Goal: Task Accomplishment & Management: Complete application form

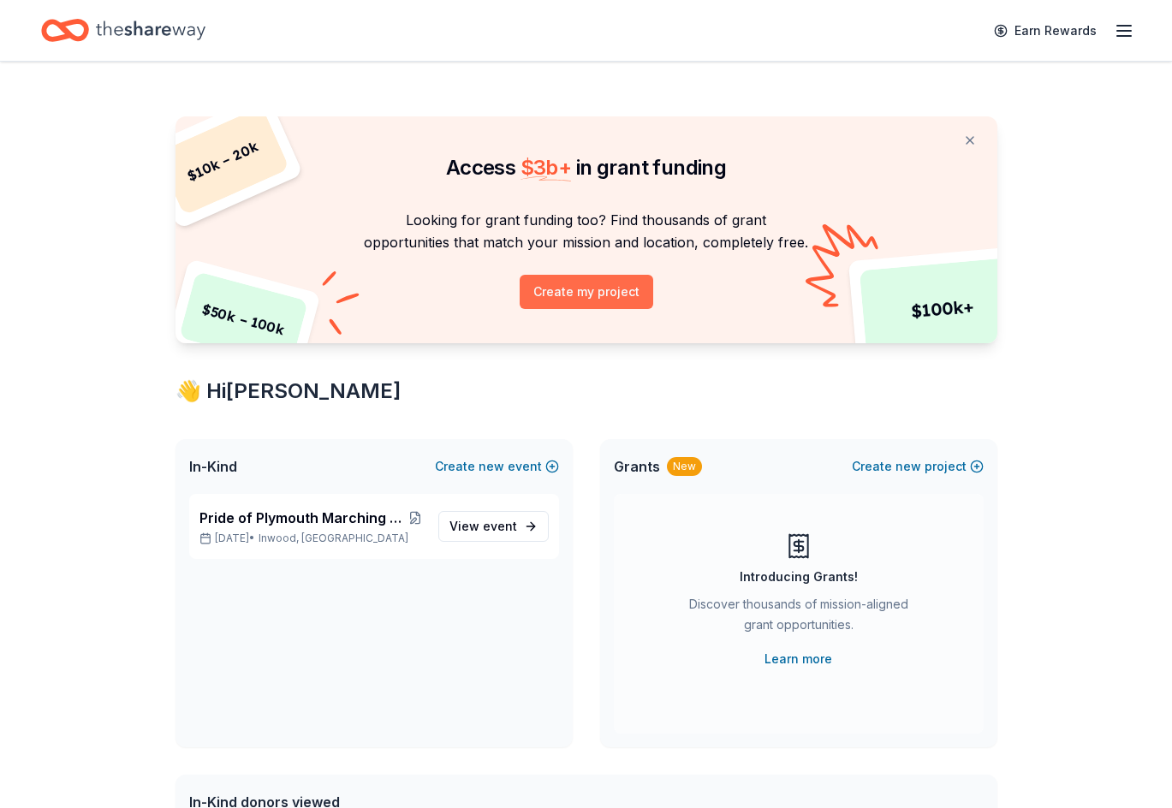
click at [596, 309] on button "Create my project" at bounding box center [587, 292] width 134 height 34
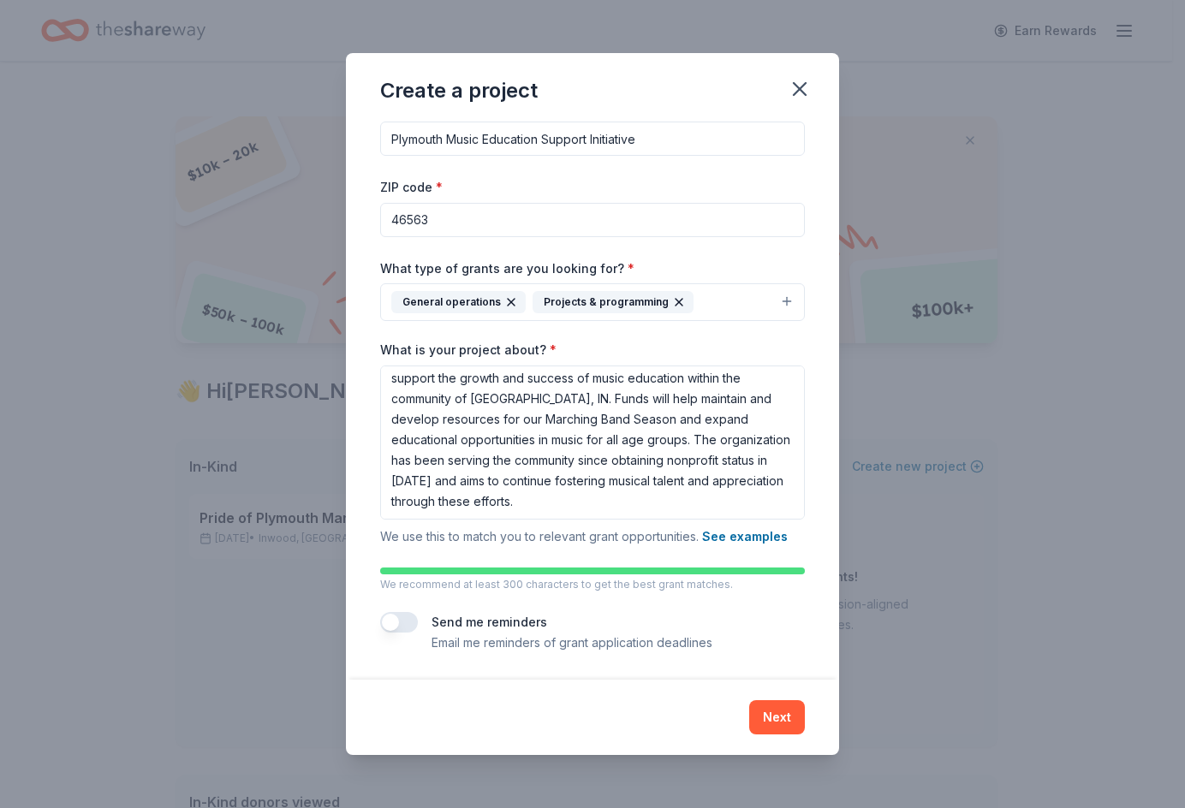
scroll to position [86, 0]
drag, startPoint x: 789, startPoint y: 431, endPoint x: 619, endPoint y: 433, distance: 169.6
click at [619, 433] on textarea "Plymouth Community Music Boosters Inc seeks funding to enhance its educational …" at bounding box center [592, 443] width 425 height 154
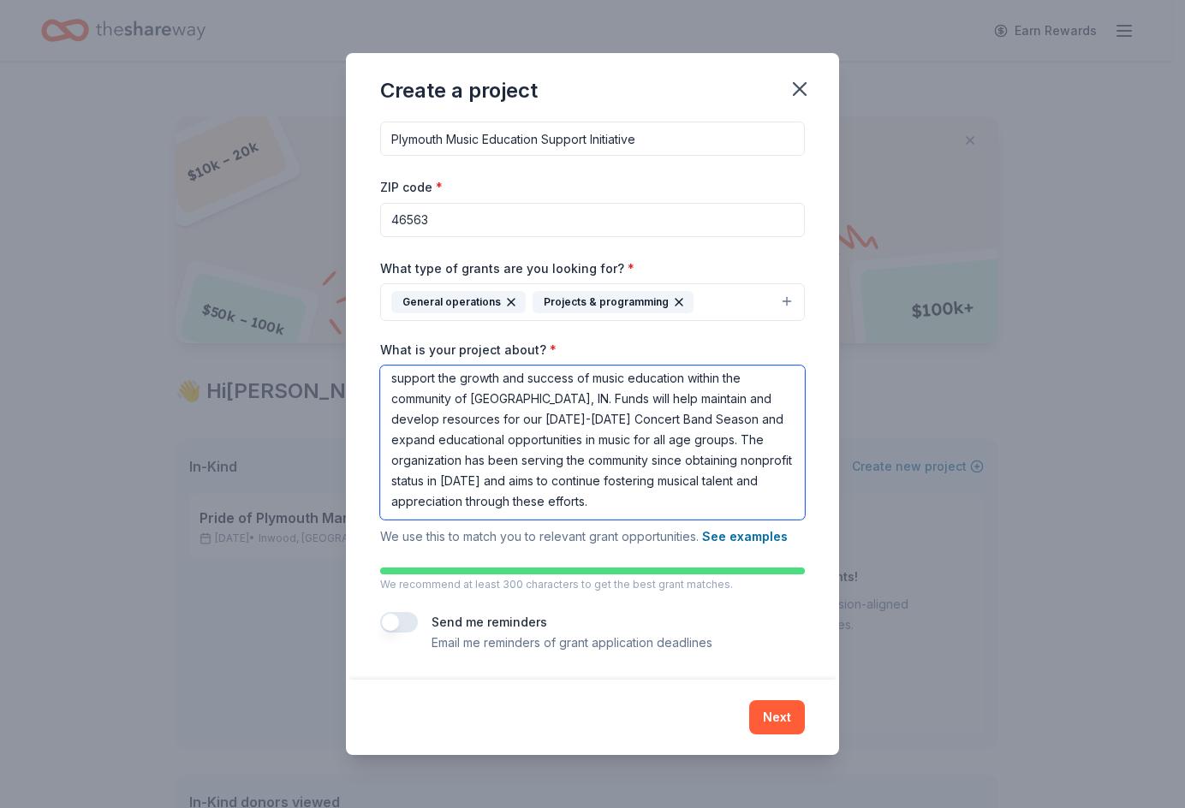
scroll to position [96, 0]
type textarea "Plymouth Community Music Boosters Inc seeks funding to enhance its educational …"
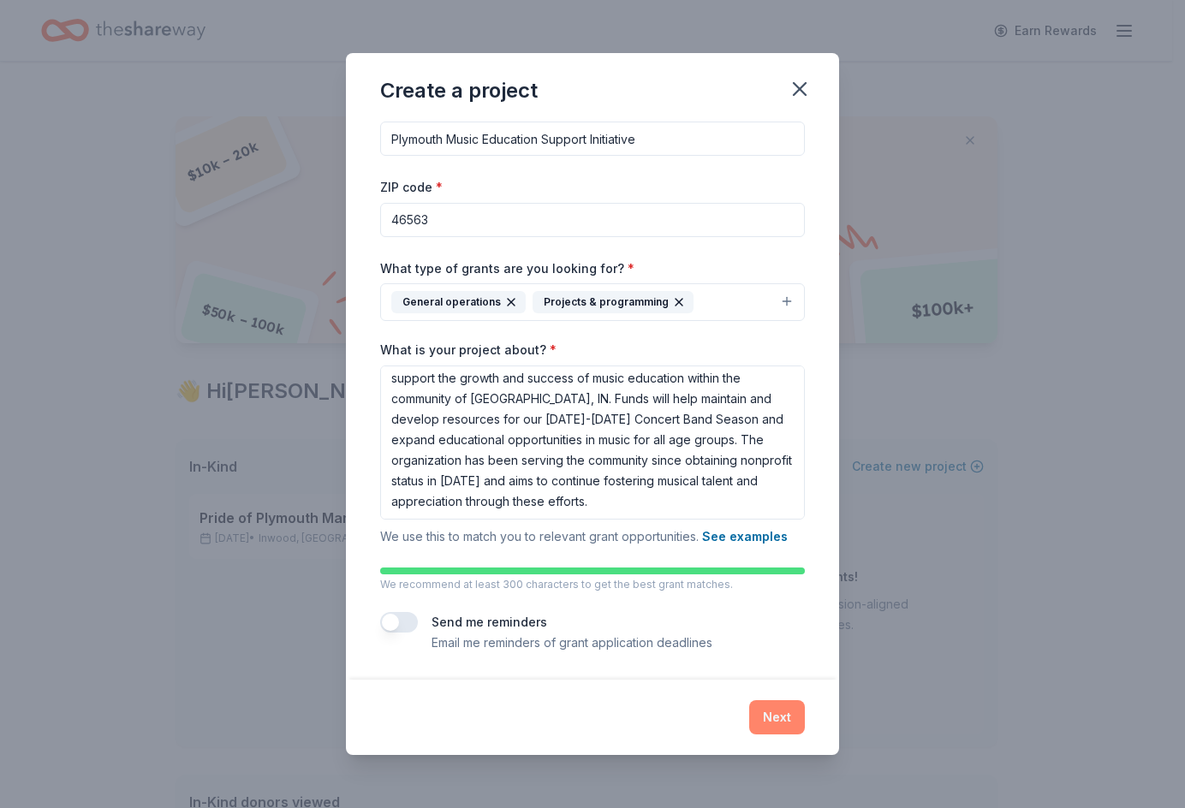
click at [805, 708] on button "Next" at bounding box center [777, 718] width 56 height 34
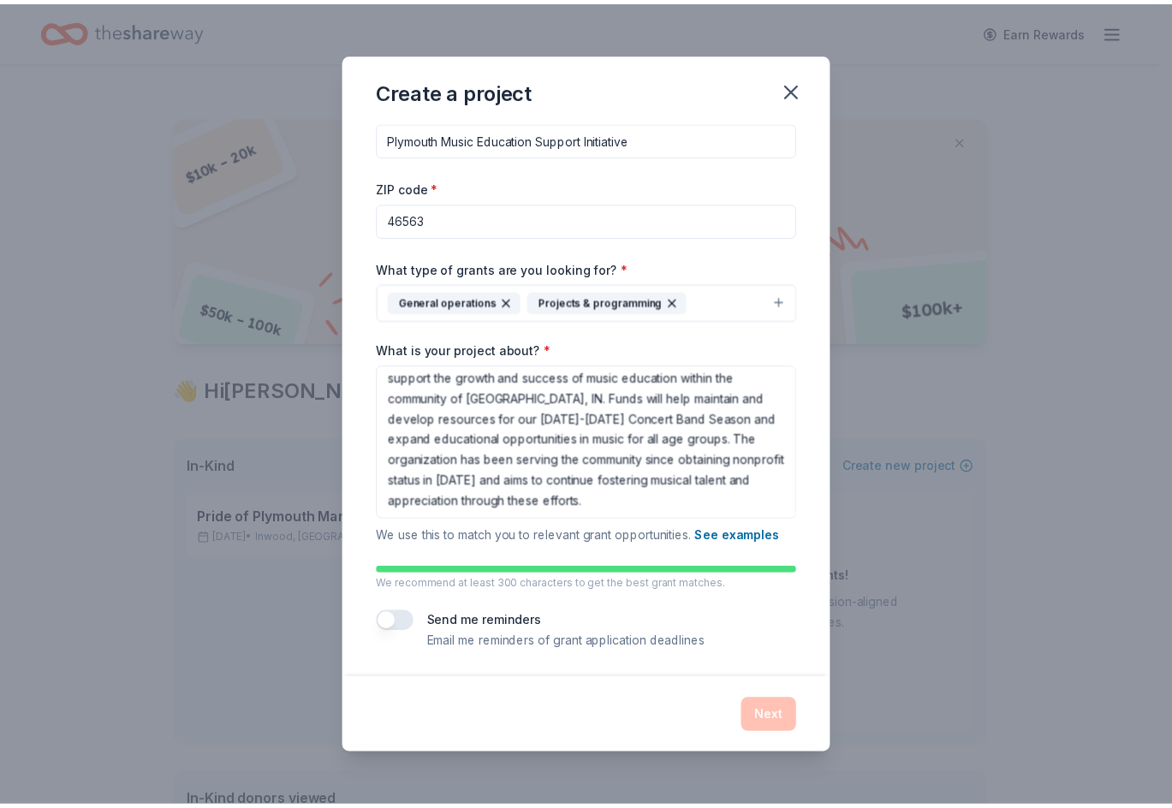
scroll to position [0, 0]
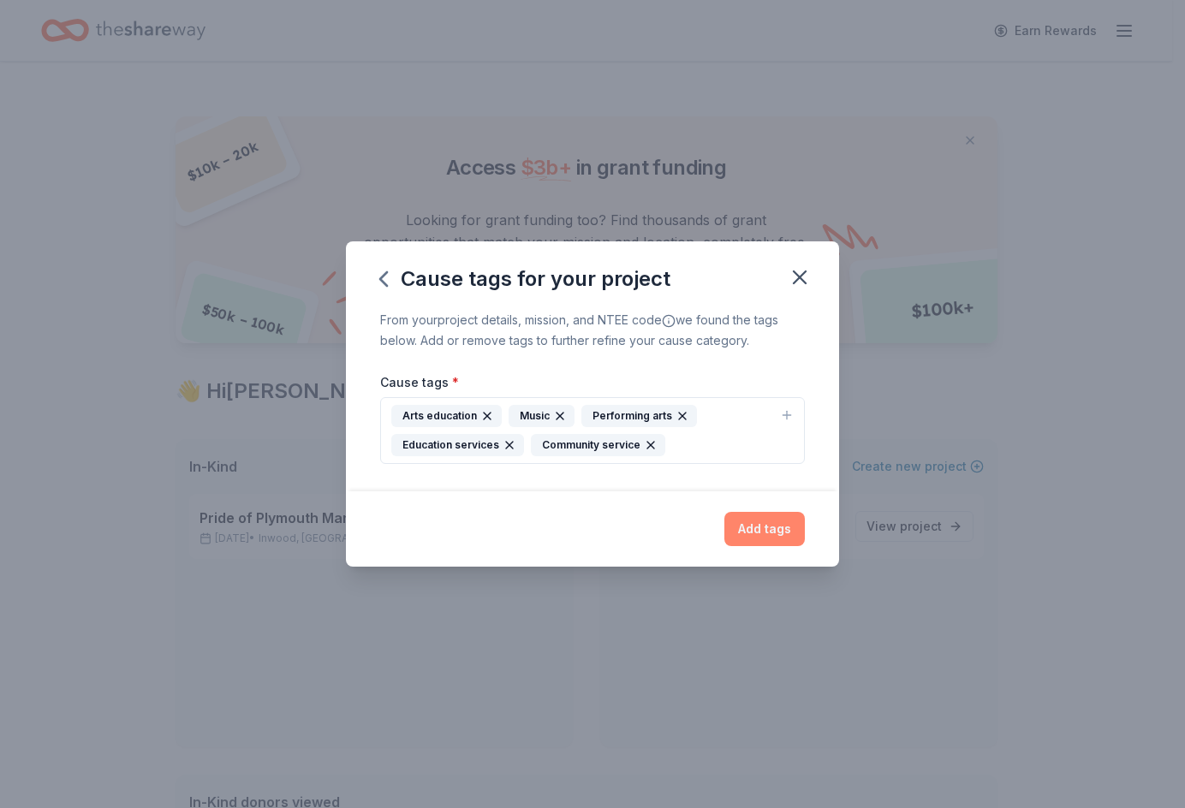
click at [805, 546] on button "Add tags" at bounding box center [765, 529] width 81 height 34
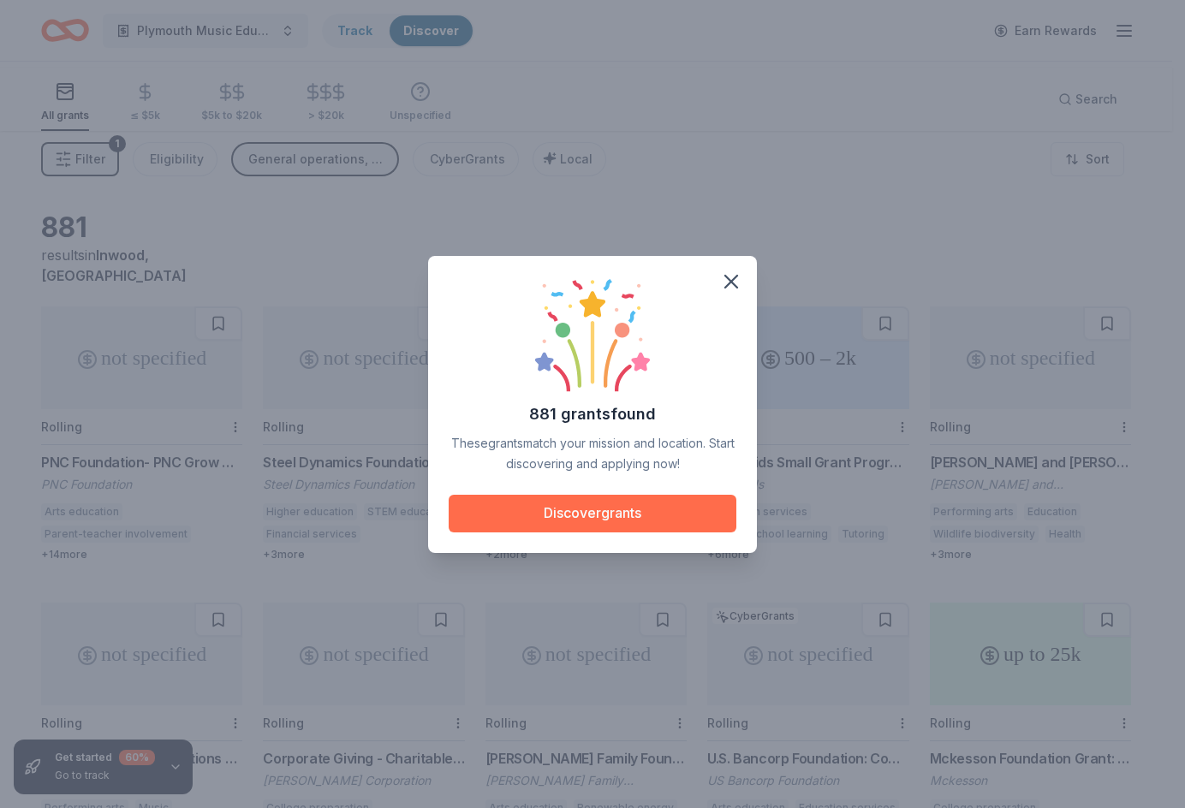
click at [601, 528] on button "Discover grants" at bounding box center [593, 514] width 288 height 38
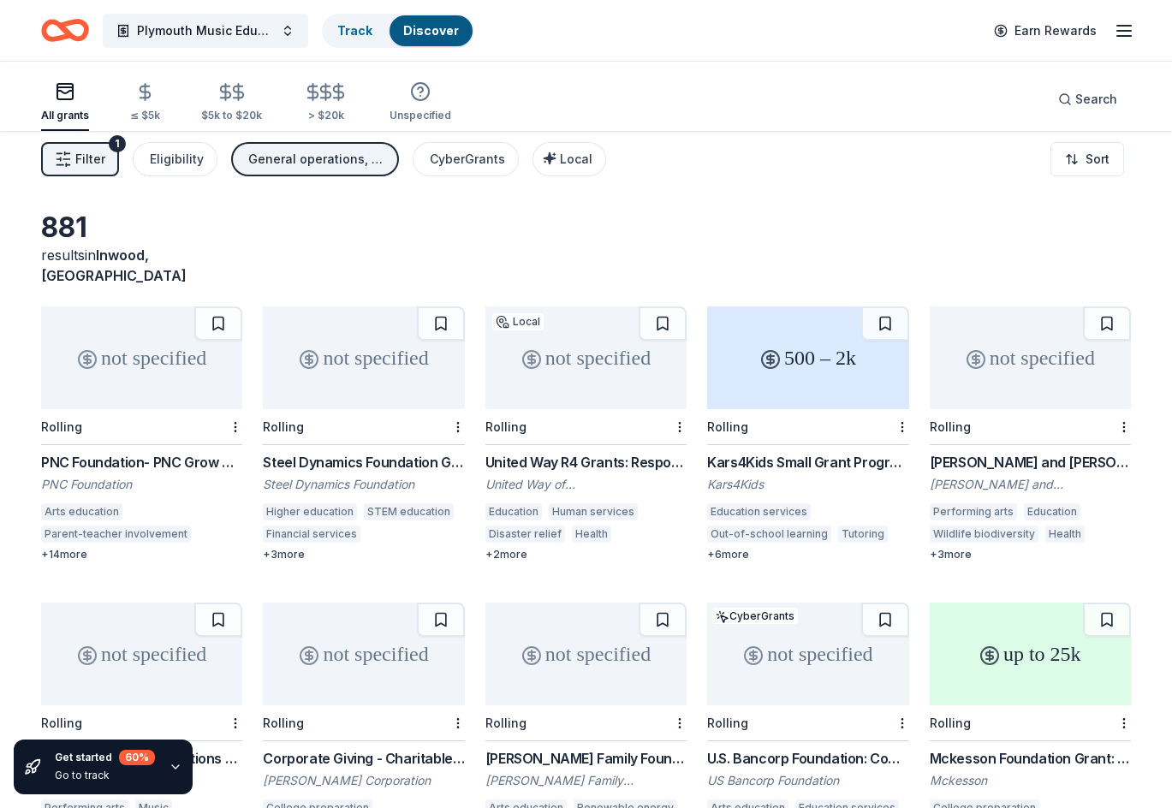
scroll to position [86, 0]
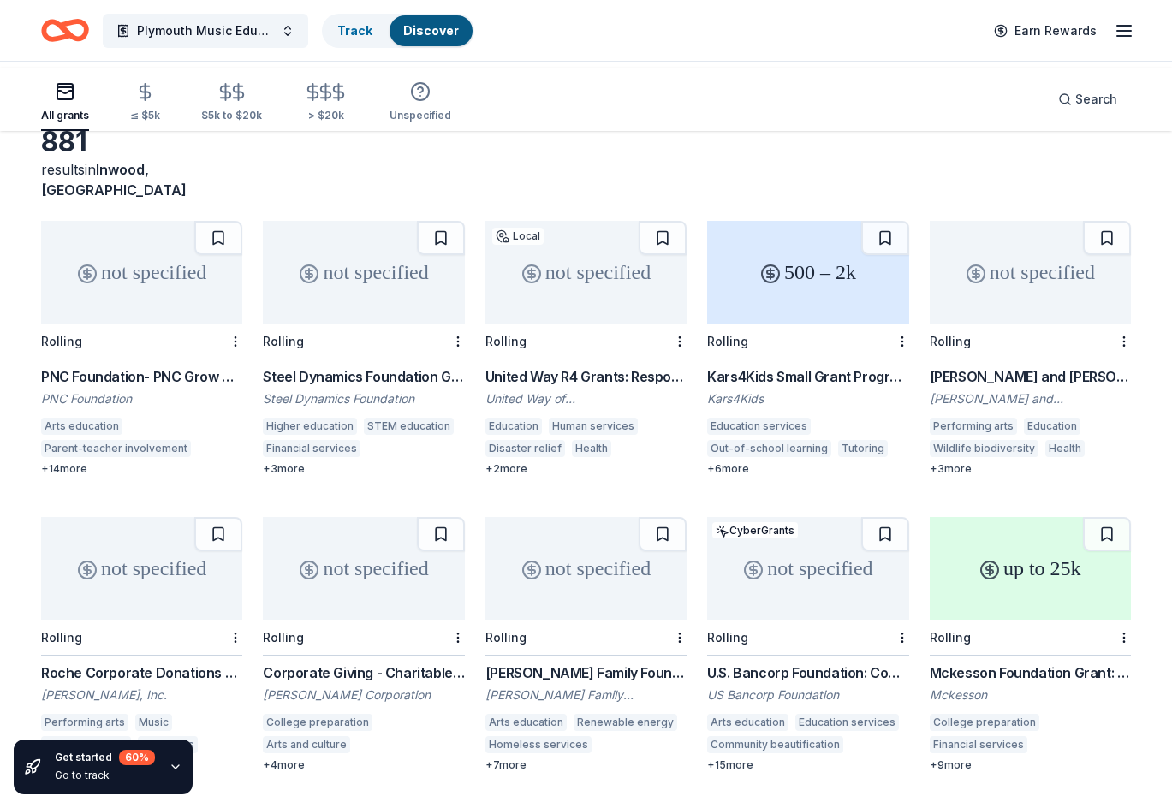
click at [132, 294] on div "not specified" at bounding box center [141, 272] width 201 height 103
